Goal: Information Seeking & Learning: Learn about a topic

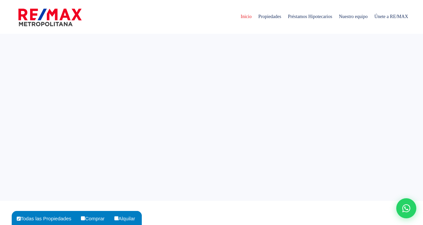
select select
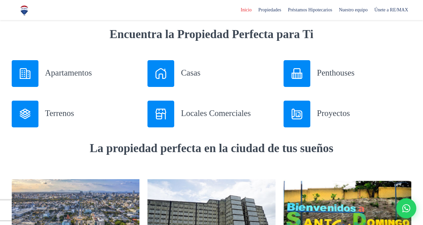
scroll to position [267, 0]
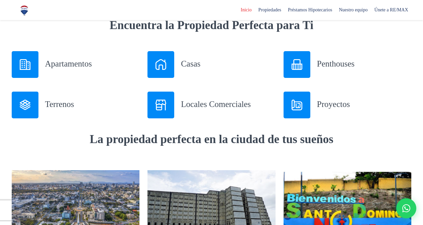
click at [55, 107] on h3 "Terrenos" at bounding box center [92, 104] width 95 height 12
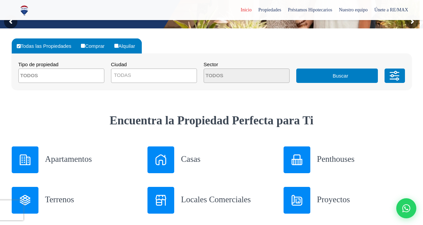
scroll to position [134, 0]
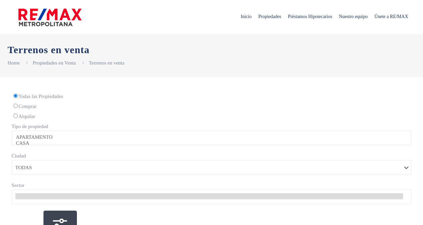
select select
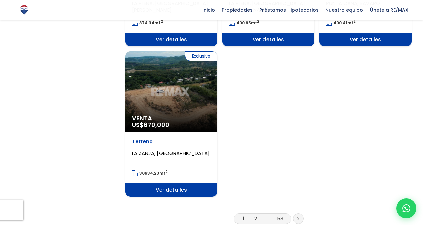
scroll to position [836, 0]
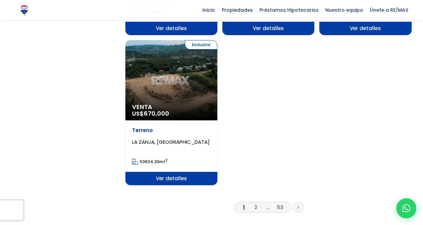
click at [253, 203] on li "2" at bounding box center [255, 207] width 11 height 8
click at [256, 204] on link "2" at bounding box center [255, 207] width 3 height 7
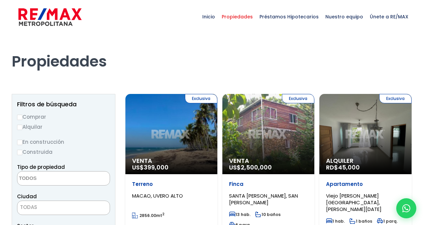
select select
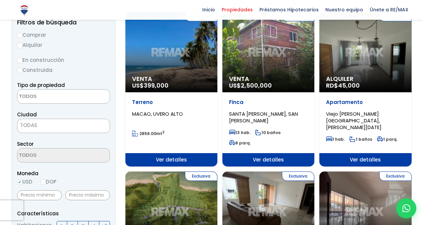
scroll to position [100, 0]
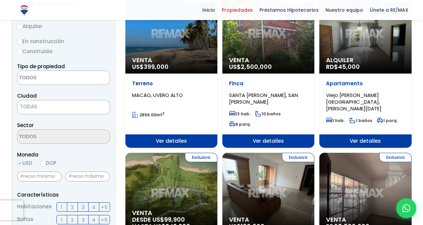
click at [41, 111] on span "TODAS" at bounding box center [63, 107] width 93 height 14
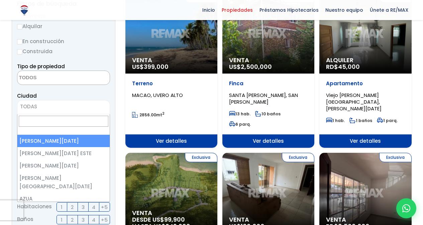
select select "1"
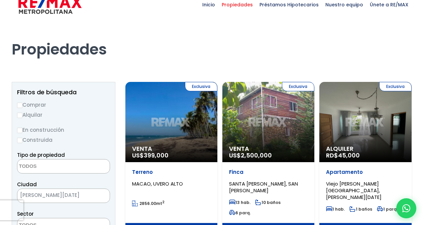
scroll to position [0, 0]
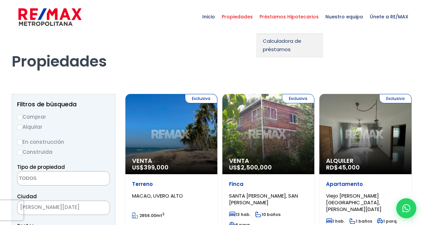
click at [285, 18] on span "Préstamos Hipotecarios" at bounding box center [289, 17] width 66 height 20
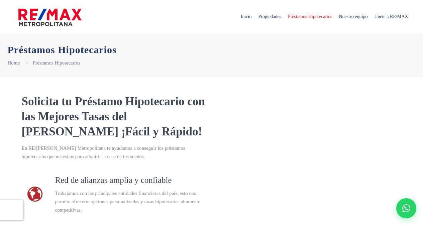
select select "DO"
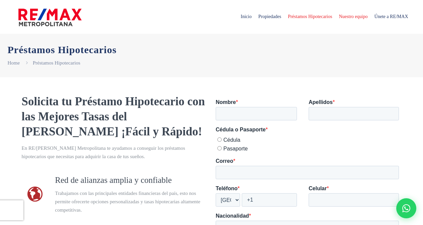
click at [350, 16] on span "Nuestro equipo" at bounding box center [352, 17] width 35 height 20
